Goal: Task Accomplishment & Management: Use online tool/utility

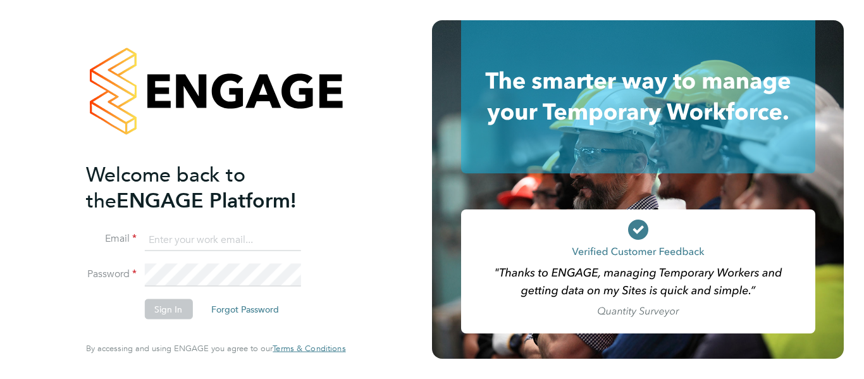
click at [224, 243] on input at bounding box center [222, 239] width 156 height 23
paste input "[EMAIL_ADDRESS][DOMAIN_NAME]"
type input "[EMAIL_ADDRESS][DOMAIN_NAME]"
click at [160, 314] on button "Sign In" at bounding box center [168, 309] width 48 height 20
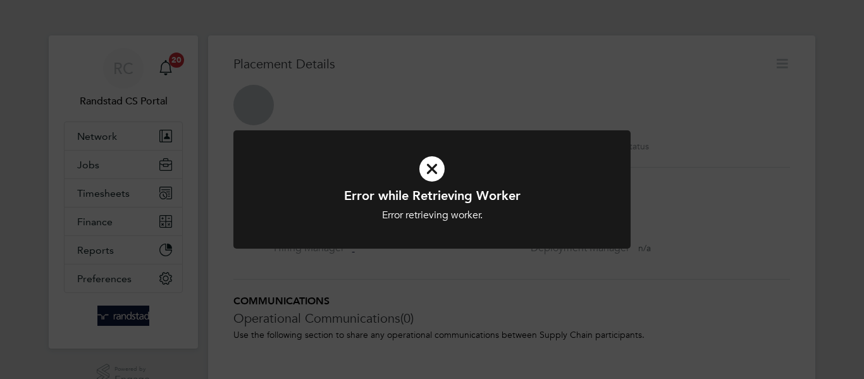
click at [427, 168] on icon at bounding box center [432, 168] width 329 height 49
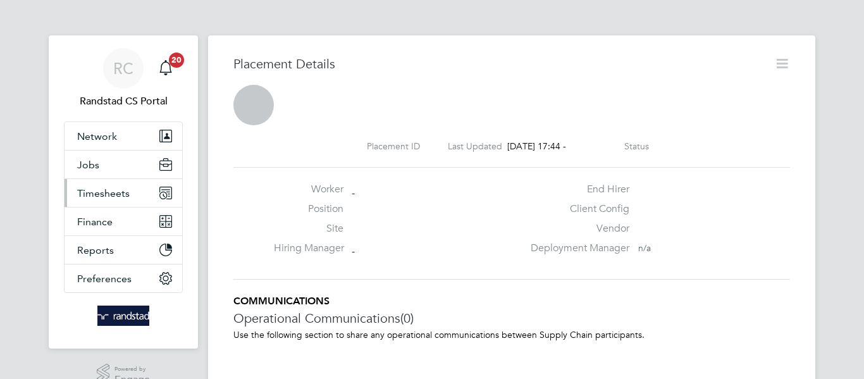
click at [115, 190] on span "Timesheets" at bounding box center [103, 193] width 52 height 12
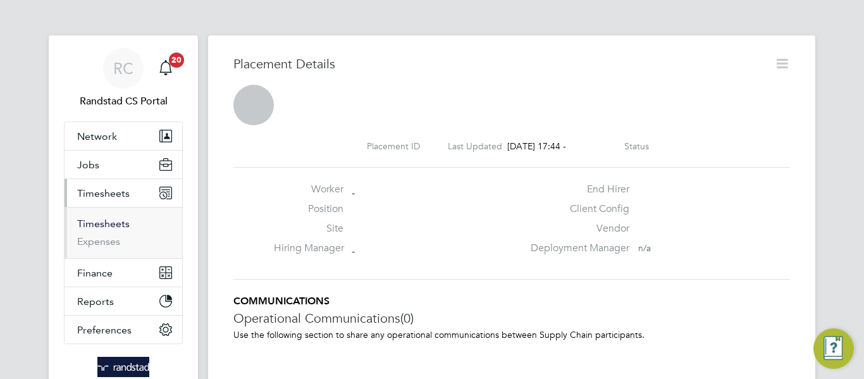
click at [101, 223] on link "Timesheets" at bounding box center [103, 224] width 52 height 12
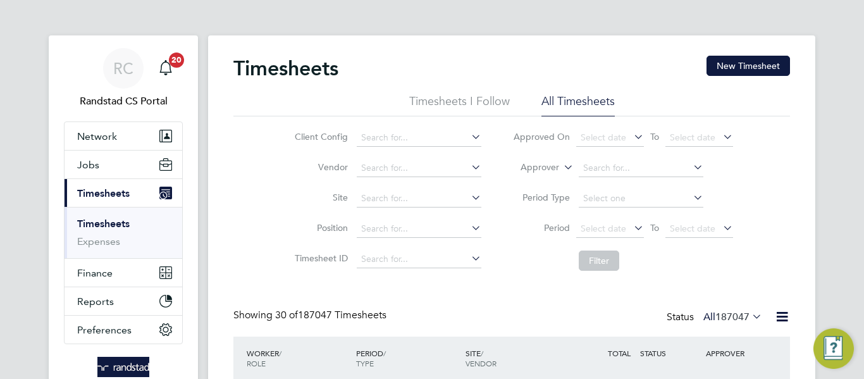
scroll to position [6, 6]
click at [397, 200] on input at bounding box center [419, 199] width 125 height 18
paste input "Cambourne West - ENG"
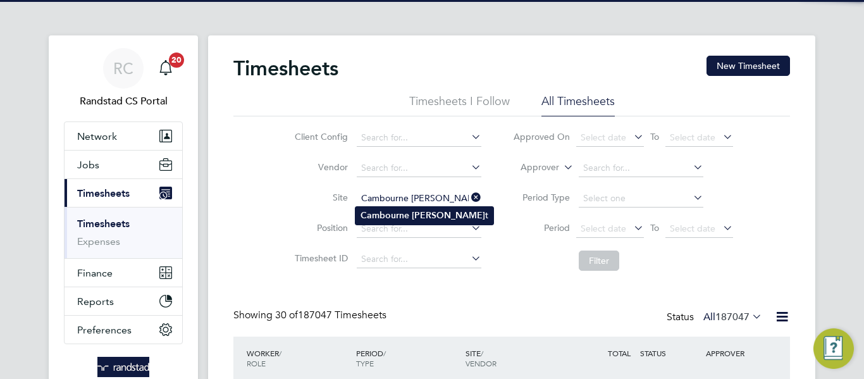
click at [404, 216] on b "Cambourne" at bounding box center [384, 215] width 49 height 11
type input "Cambourne West"
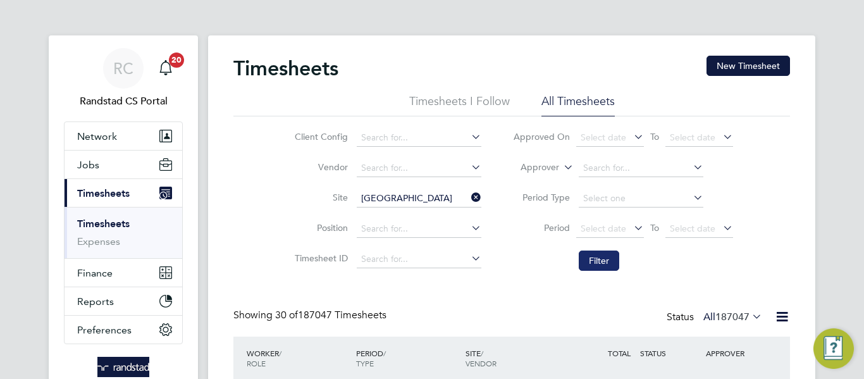
click at [598, 263] on button "Filter" at bounding box center [599, 260] width 40 height 20
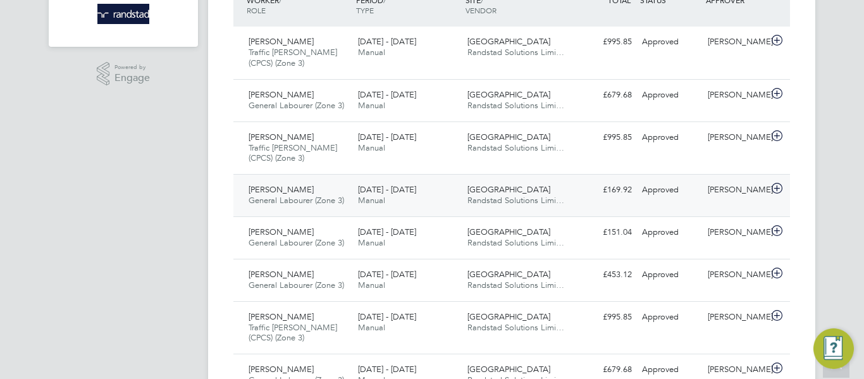
click at [512, 190] on span "Cambourne West" at bounding box center [508, 189] width 83 height 11
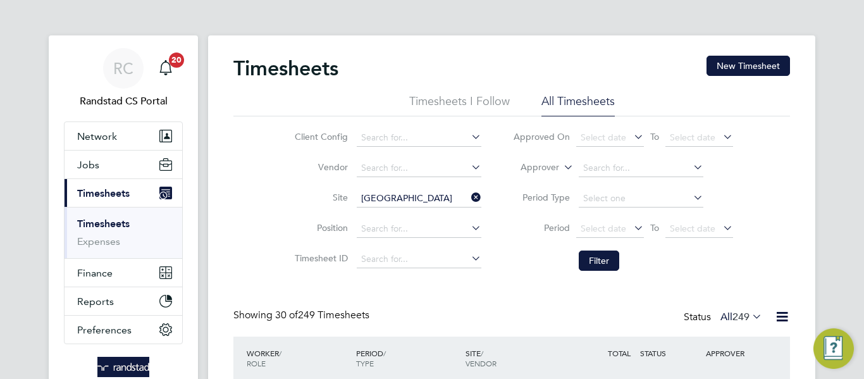
click at [469, 195] on icon at bounding box center [469, 197] width 0 height 18
click at [396, 251] on input at bounding box center [419, 259] width 125 height 18
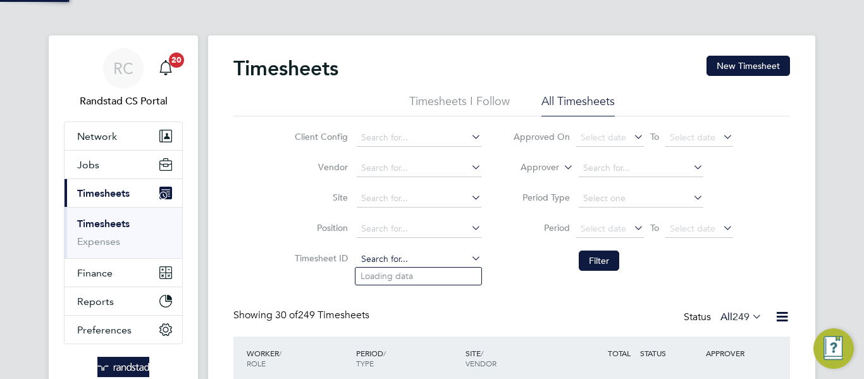
paste input "1822689"
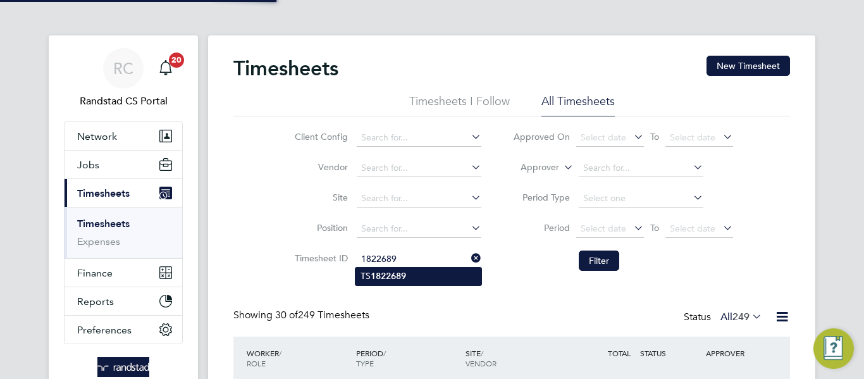
click at [428, 269] on li "TS 1822689" at bounding box center [418, 276] width 126 height 17
type input "TS1822689"
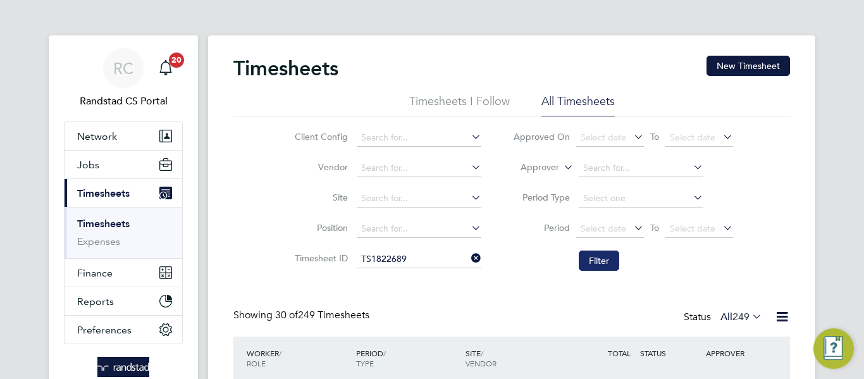
click at [597, 252] on button "Filter" at bounding box center [599, 260] width 40 height 20
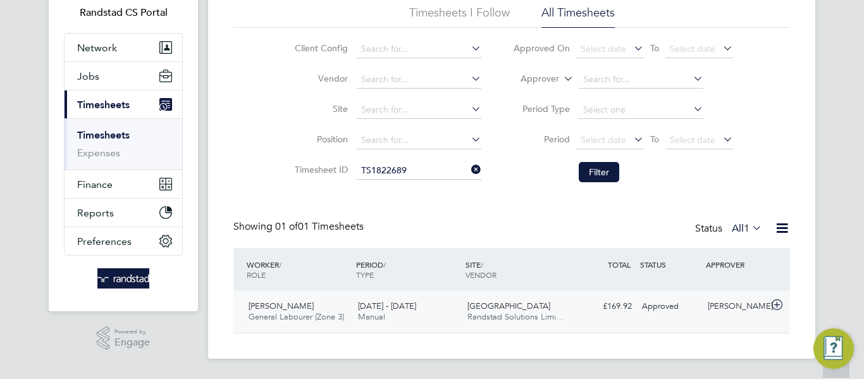
click at [512, 310] on span "Cambourne West" at bounding box center [508, 305] width 83 height 11
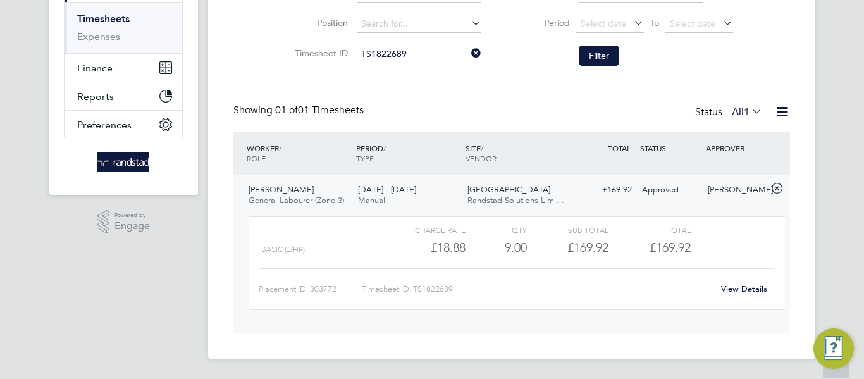
click at [742, 286] on link "View Details" at bounding box center [744, 288] width 46 height 11
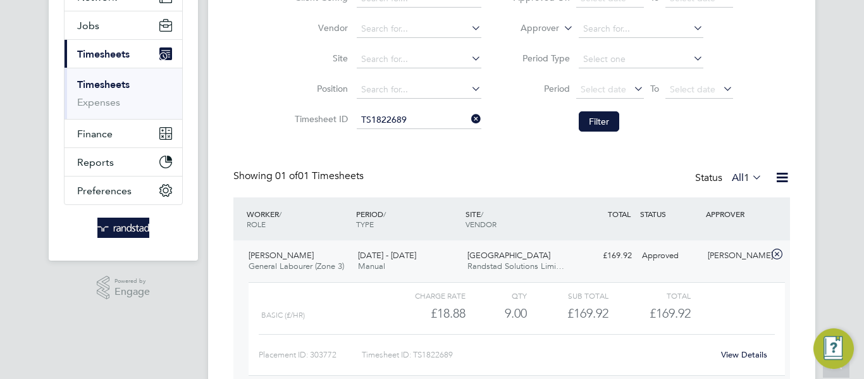
click at [469, 120] on icon at bounding box center [469, 119] width 0 height 18
click at [415, 56] on input at bounding box center [419, 60] width 125 height 18
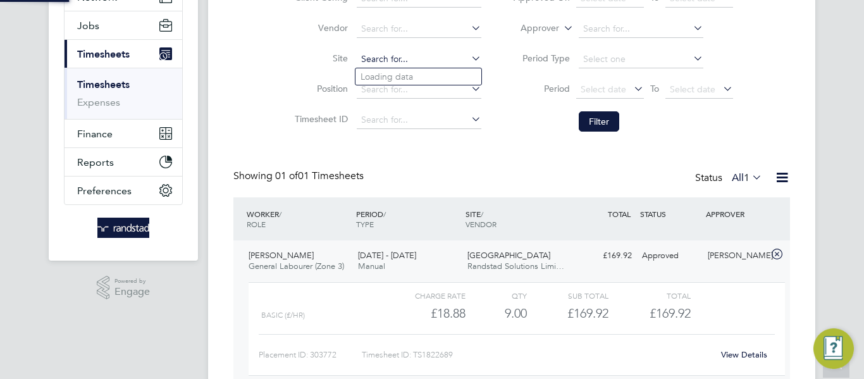
paste input "Cambourne West"
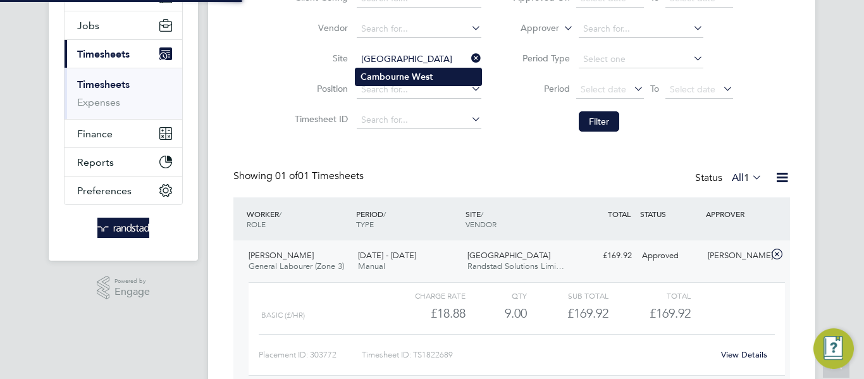
type input "Cambourne West"
click at [426, 71] on b "West" at bounding box center [422, 76] width 21 height 11
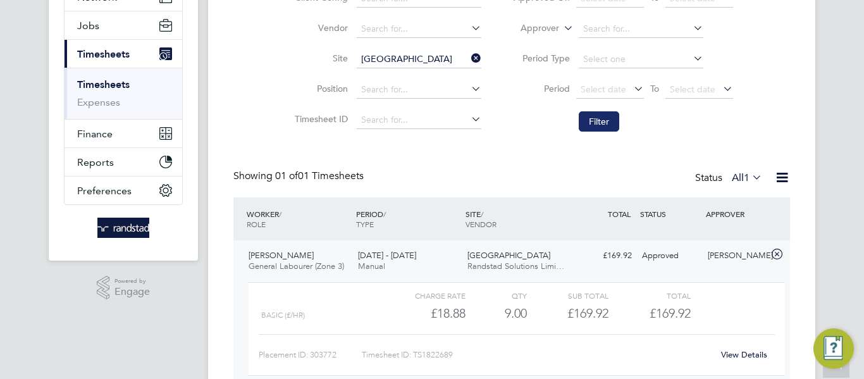
click at [610, 126] on button "Filter" at bounding box center [599, 121] width 40 height 20
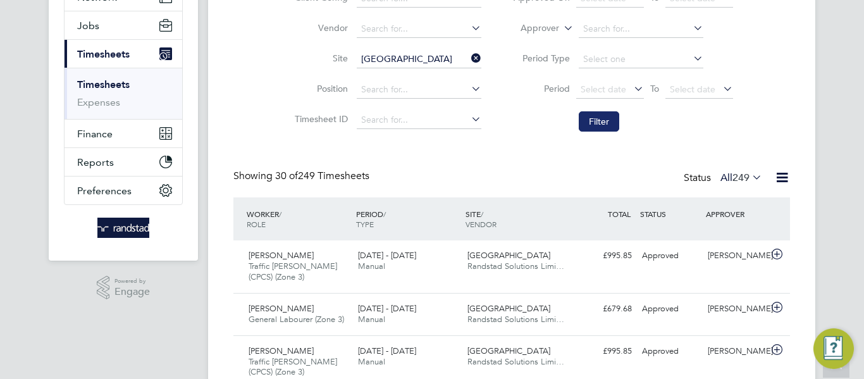
click at [593, 120] on button "Filter" at bounding box center [599, 121] width 40 height 20
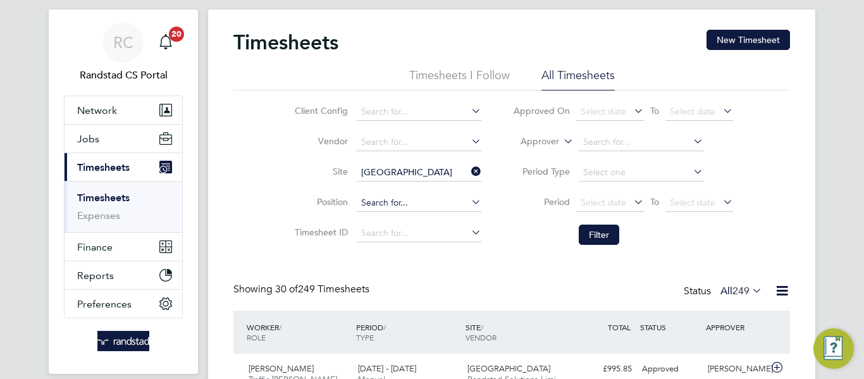
click at [396, 204] on input at bounding box center [419, 203] width 125 height 18
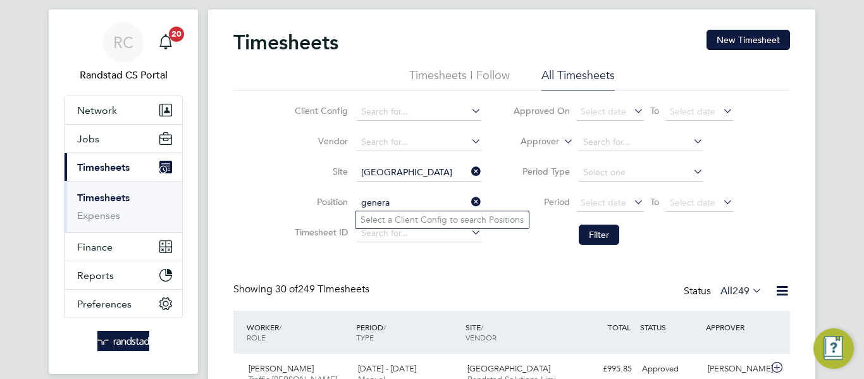
type input "genera"
paste input "General Labourer"
type input "General Labourer"
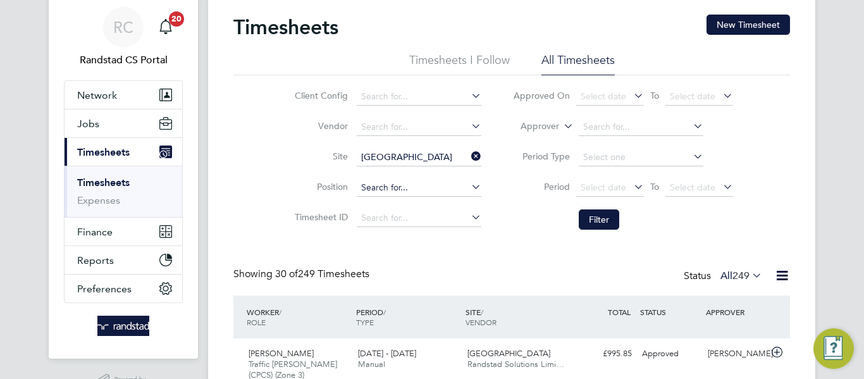
click at [378, 186] on input at bounding box center [419, 188] width 125 height 18
paste input "Zone"
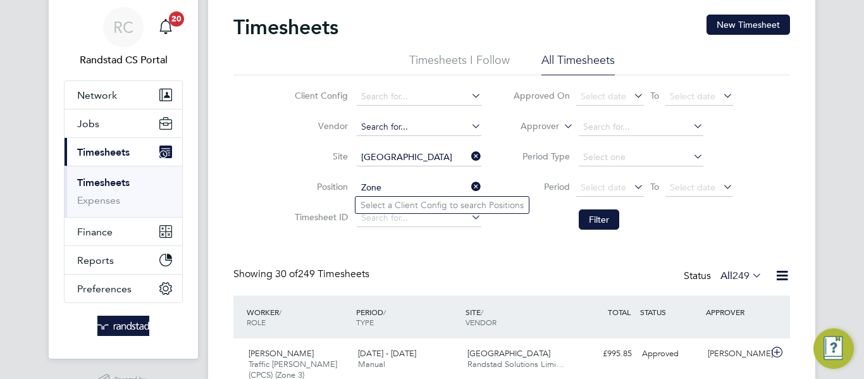
type input "Zone"
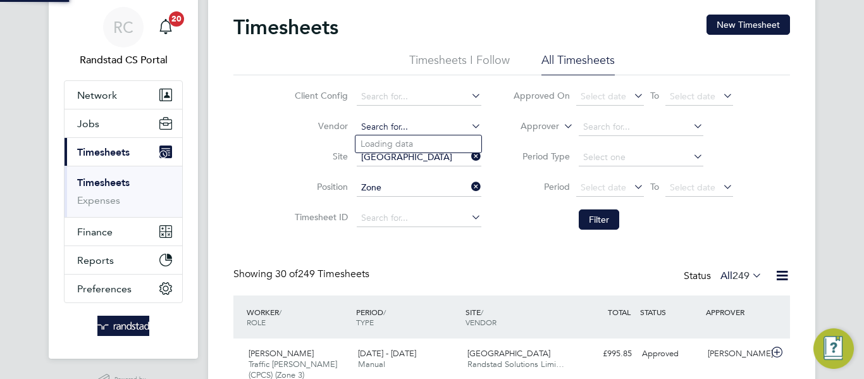
click at [418, 128] on input at bounding box center [419, 127] width 125 height 18
paste input "Zone"
type input "Zone"
click at [469, 123] on icon at bounding box center [469, 126] width 0 height 18
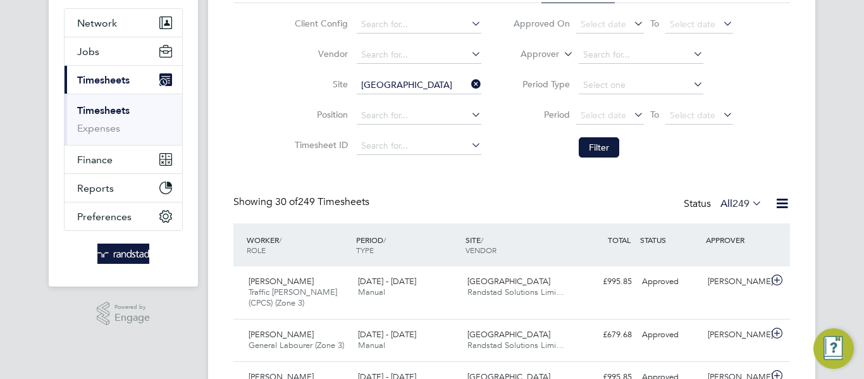
scroll to position [118, 0]
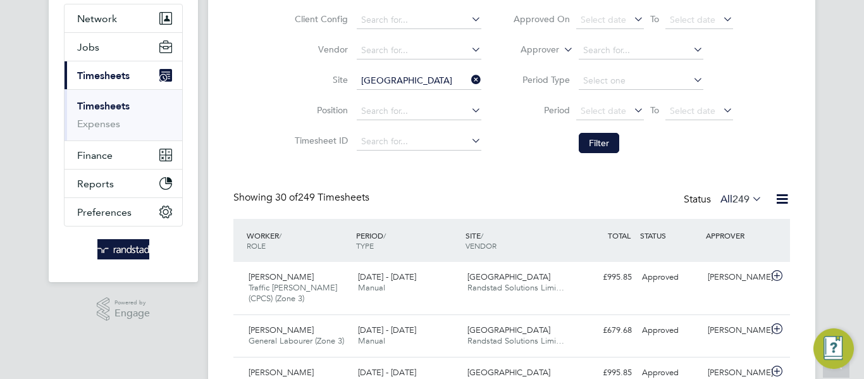
click at [378, 242] on div "PERIOD / TYPE" at bounding box center [407, 240] width 109 height 33
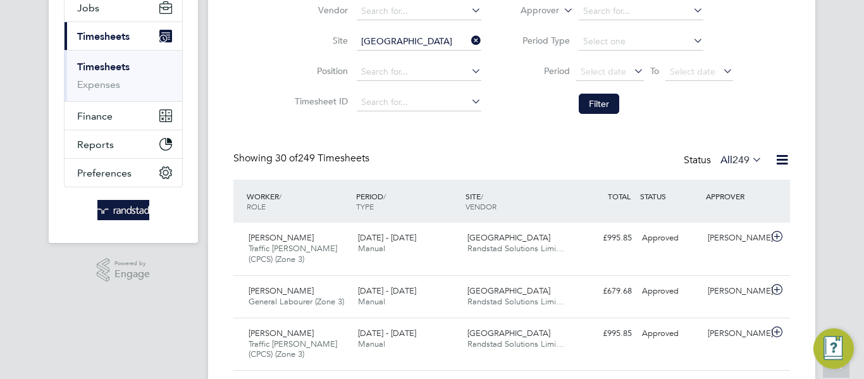
scroll to position [156, 0]
click at [469, 44] on icon at bounding box center [469, 41] width 0 height 18
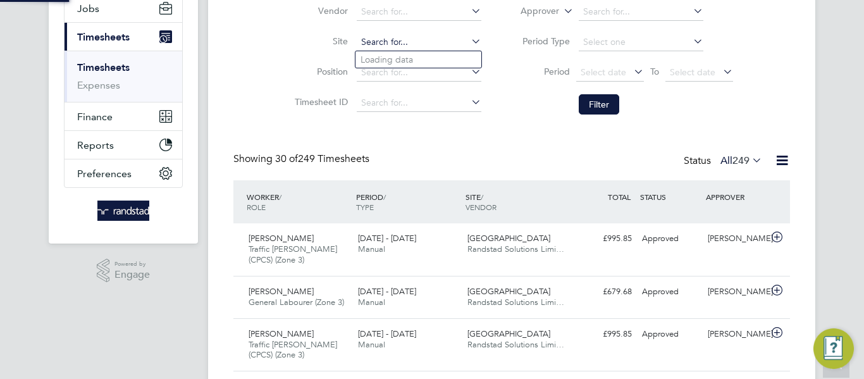
click at [423, 49] on input at bounding box center [419, 43] width 125 height 18
paste input "Glenvale Park"
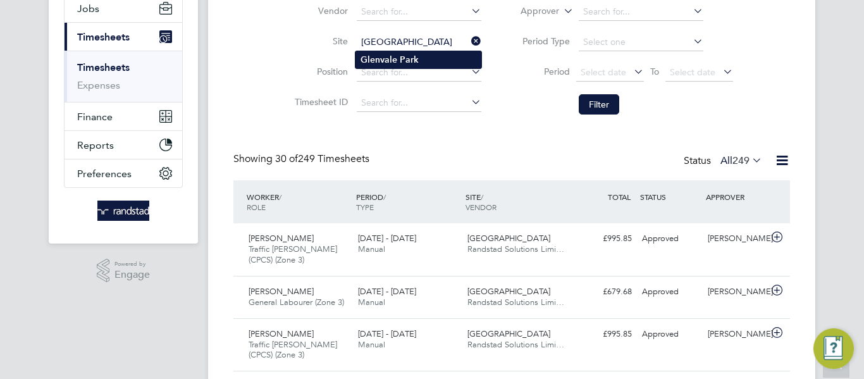
type input "Glenvale Park"
click at [426, 56] on li "Glenvale Park" at bounding box center [418, 59] width 126 height 17
click at [606, 95] on button "Filter" at bounding box center [599, 104] width 40 height 20
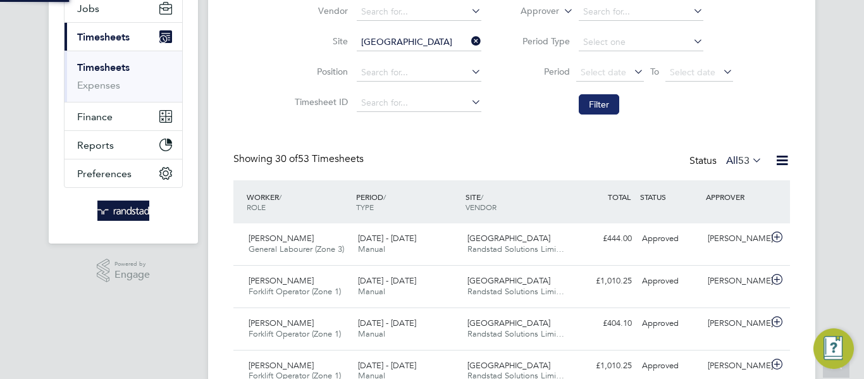
scroll to position [6, 6]
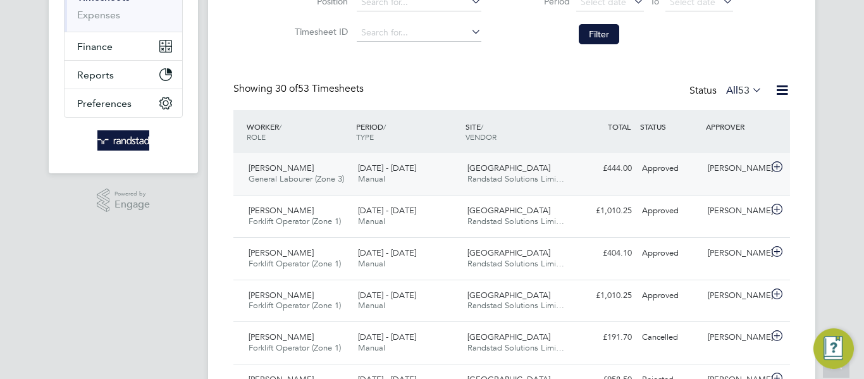
click at [467, 179] on div "Glenvale Park Randstad Solutions Limi…" at bounding box center [516, 174] width 109 height 32
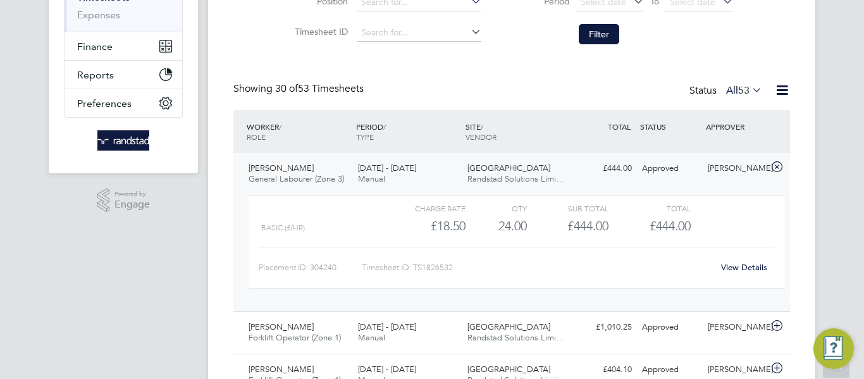
click at [733, 266] on link "View Details" at bounding box center [744, 267] width 46 height 11
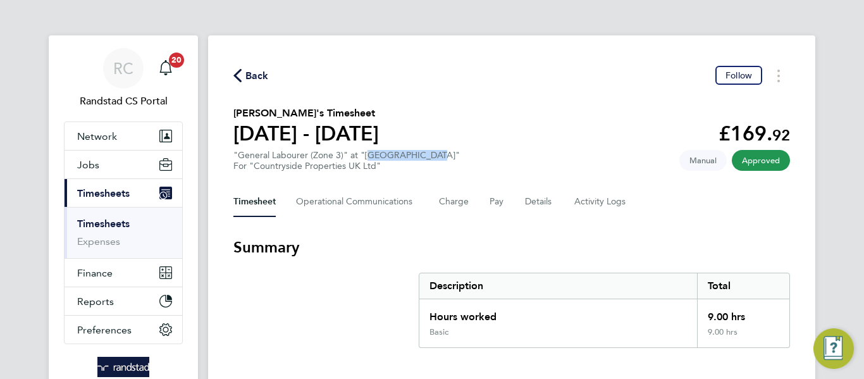
drag, startPoint x: 367, startPoint y: 153, endPoint x: 433, endPoint y: 158, distance: 66.6
click at [433, 158] on div ""General Labourer (Zone 3)" at "Cambourne West" For "Countryside Properties UK …" at bounding box center [346, 161] width 226 height 22
copy div "Cambourne West"
drag, startPoint x: 241, startPoint y: 155, endPoint x: 309, endPoint y: 158, distance: 67.7
click at [309, 158] on div ""General Labourer (Zone 3)" at "Cambourne West" For "Countryside Properties UK …" at bounding box center [346, 161] width 226 height 22
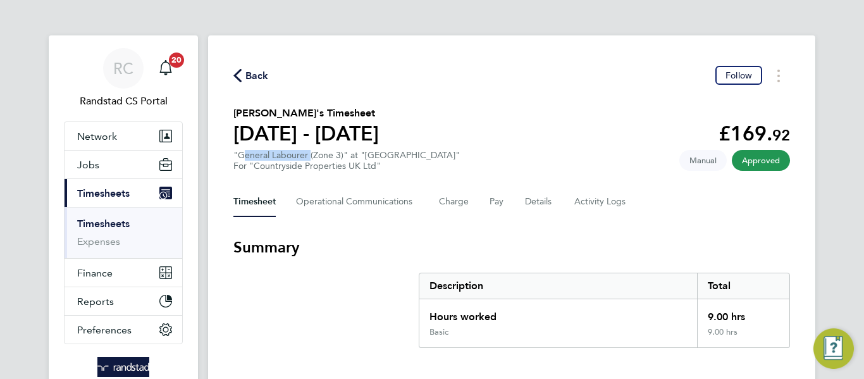
copy div "General Labourer"
click at [321, 152] on div ""General Labourer (Zone 3)" at "Cambourne West" For "Countryside Properties UK …" at bounding box center [346, 161] width 226 height 22
copy div "Zone"
drag, startPoint x: 231, startPoint y: 113, endPoint x: 316, endPoint y: 116, distance: 85.4
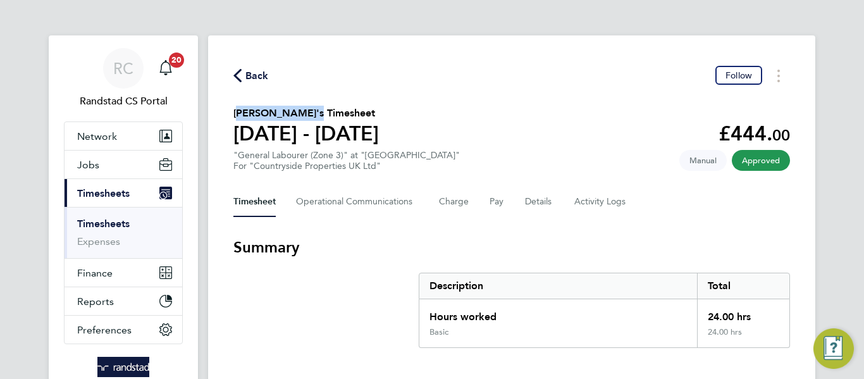
copy h2 "[PERSON_NAME]"
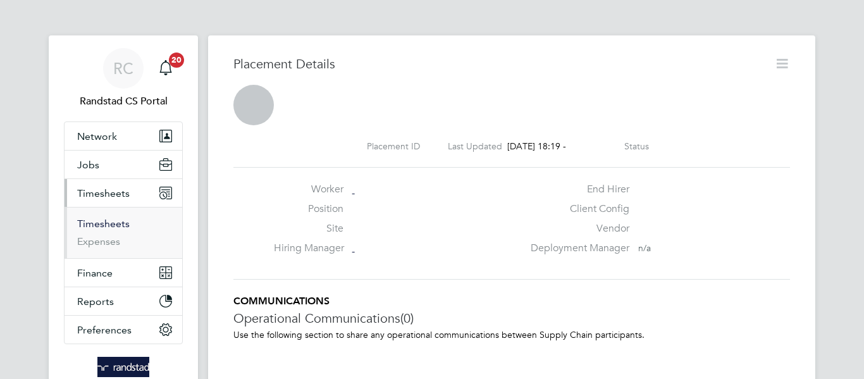
click at [117, 225] on link "Timesheets" at bounding box center [103, 224] width 52 height 12
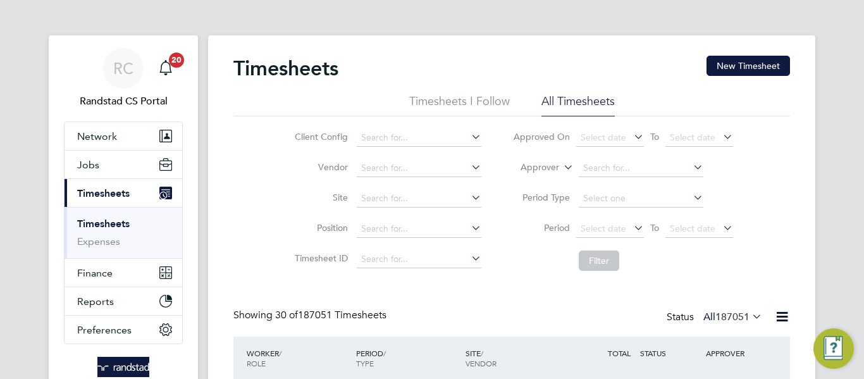
scroll to position [6, 6]
click at [393, 250] on input at bounding box center [419, 259] width 125 height 18
paste input "1823133"
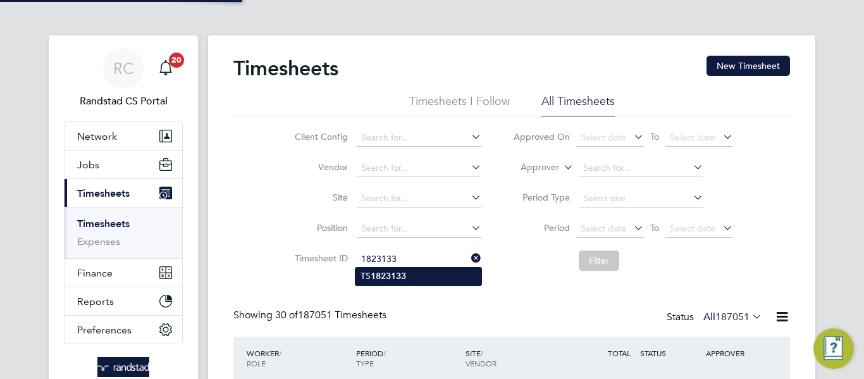
click at [436, 276] on li "TS 1823133" at bounding box center [418, 276] width 126 height 17
type input "TS1823133"
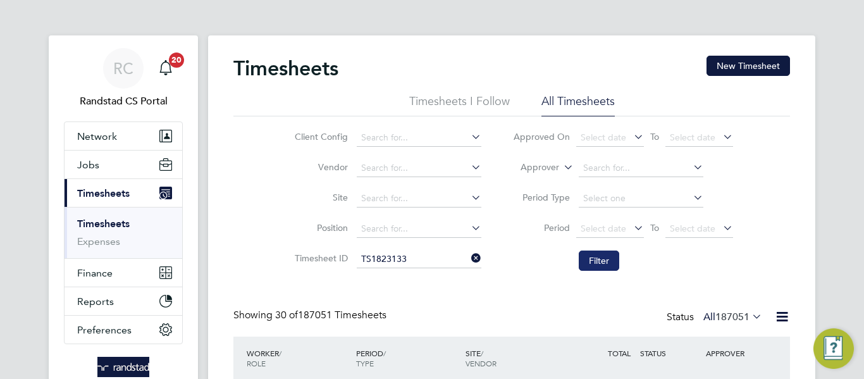
click at [599, 259] on button "Filter" at bounding box center [599, 260] width 40 height 20
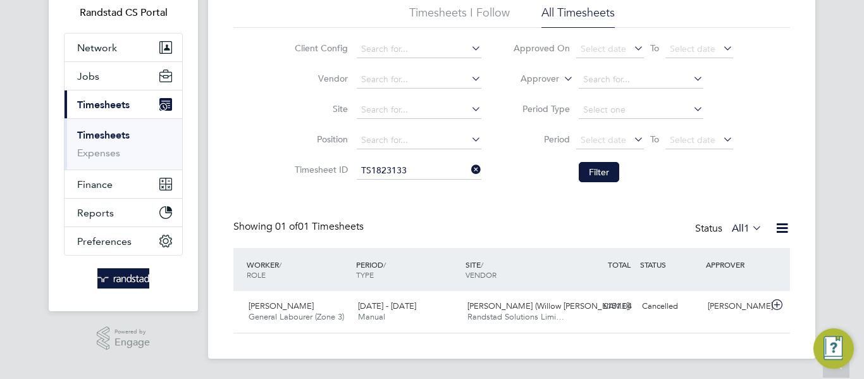
click at [469, 164] on icon at bounding box center [469, 170] width 0 height 18
click at [423, 102] on input at bounding box center [419, 110] width 125 height 18
paste input "(Willow Woods)"
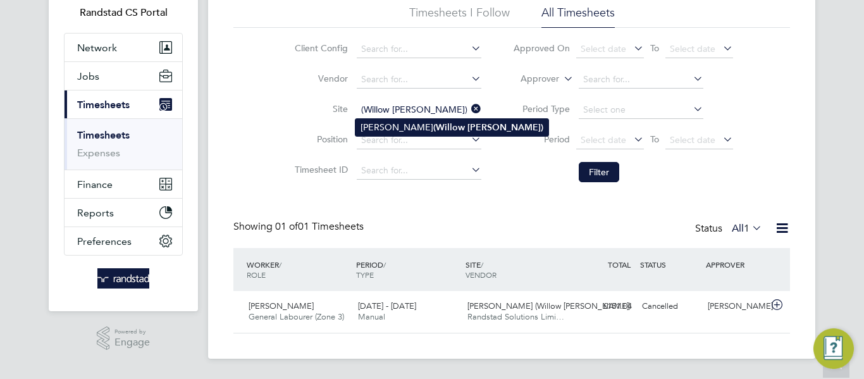
click at [467, 130] on b "Woods)" at bounding box center [505, 127] width 76 height 11
type input "Ely (Willow Woods)"
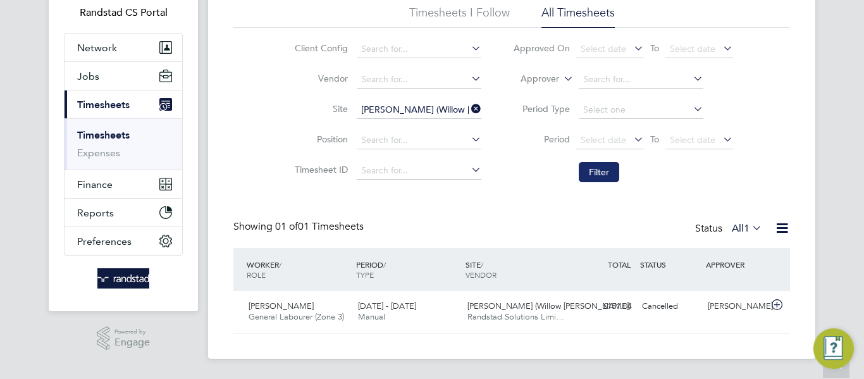
click at [612, 171] on button "Filter" at bounding box center [599, 172] width 40 height 20
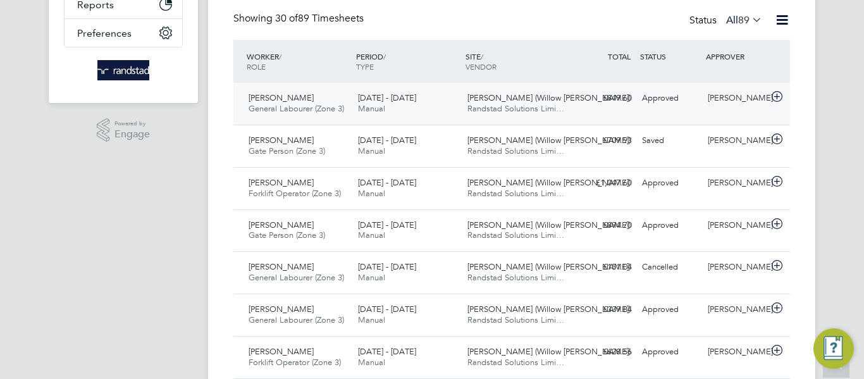
click at [416, 102] on span "15 - 21 Sep 2025" at bounding box center [387, 97] width 58 height 11
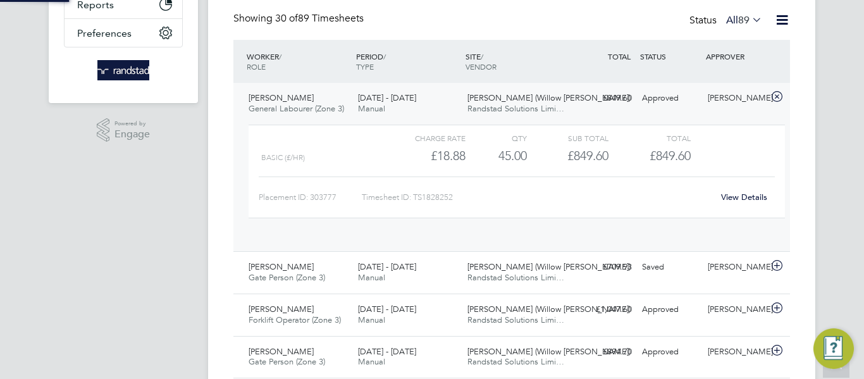
scroll to position [22, 123]
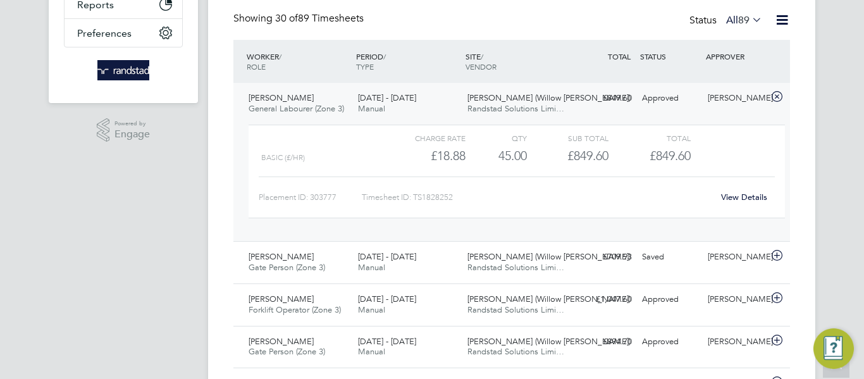
click at [743, 194] on link "View Details" at bounding box center [744, 197] width 46 height 11
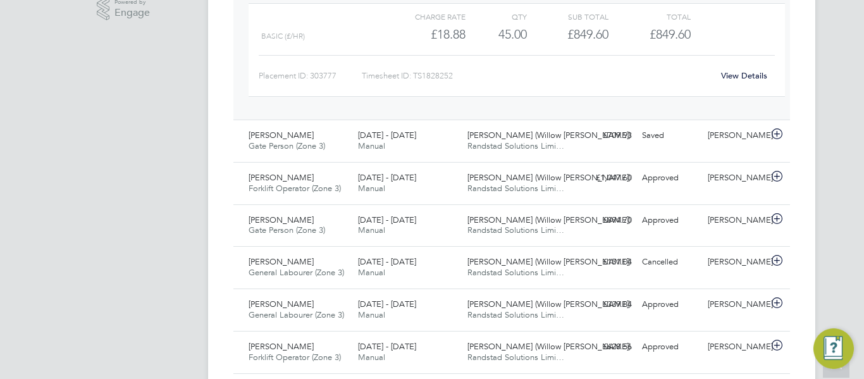
scroll to position [419, 0]
click at [615, 269] on div "£151.04 Cancelled" at bounding box center [604, 261] width 66 height 21
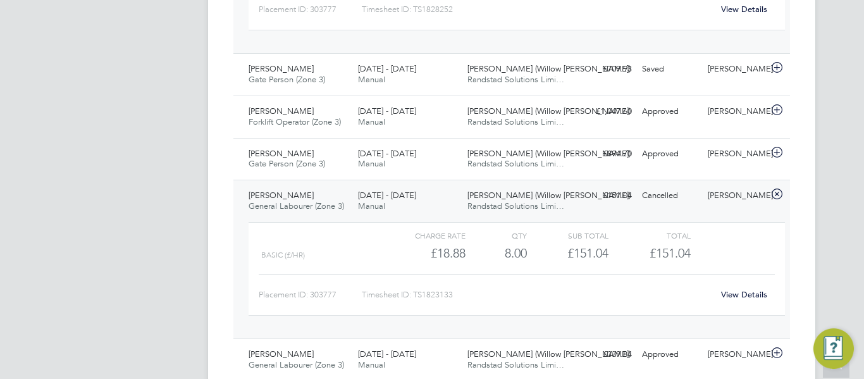
scroll to position [484, 0]
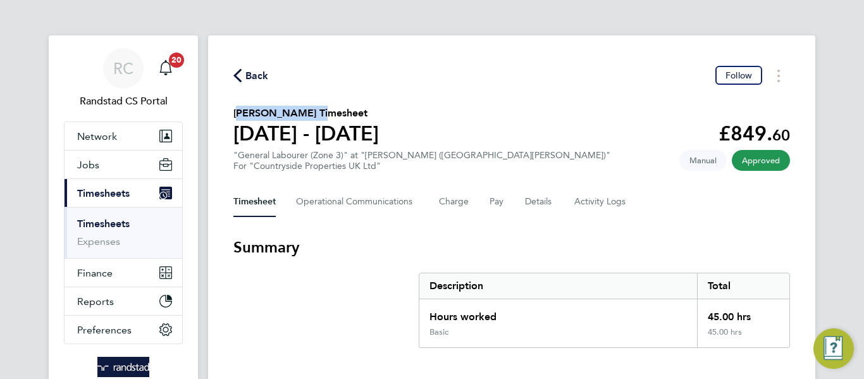
drag, startPoint x: 229, startPoint y: 112, endPoint x: 306, endPoint y: 114, distance: 77.2
copy h2 "[PERSON_NAME]"
